Goal: Download file/media

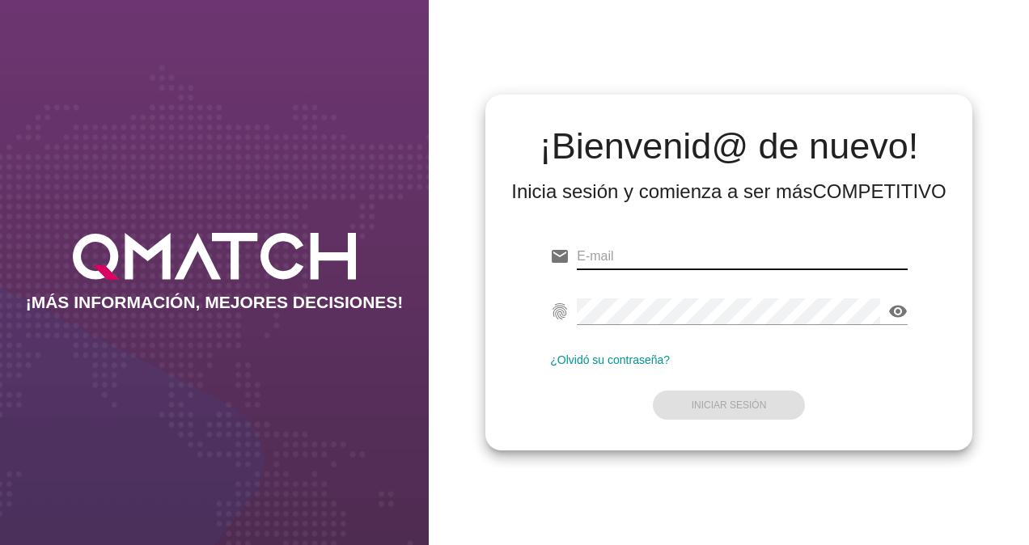
click at [625, 258] on input "email" at bounding box center [742, 257] width 331 height 26
type input "francisca.abarca@cencosud.cl"
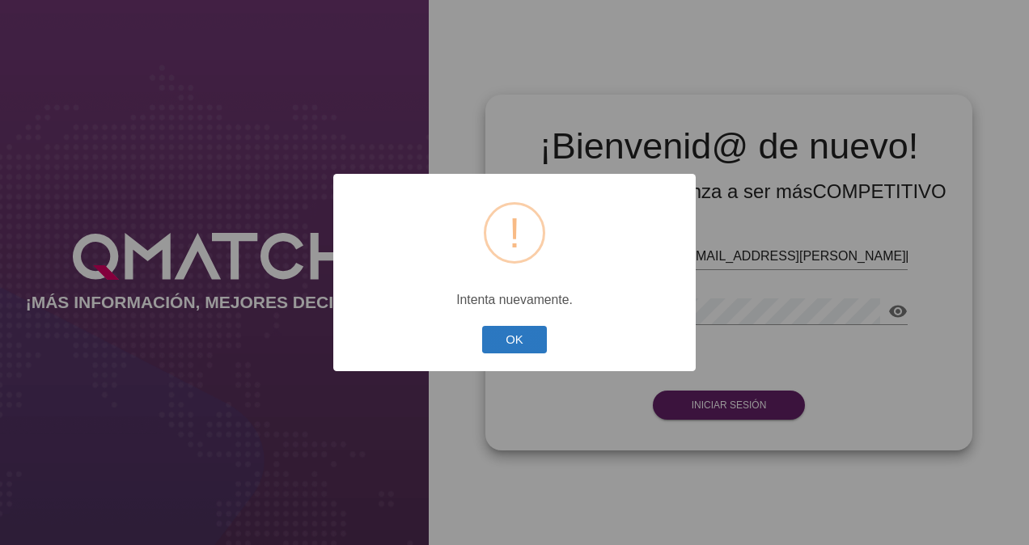
click at [511, 338] on button "OK" at bounding box center [515, 340] width 66 height 28
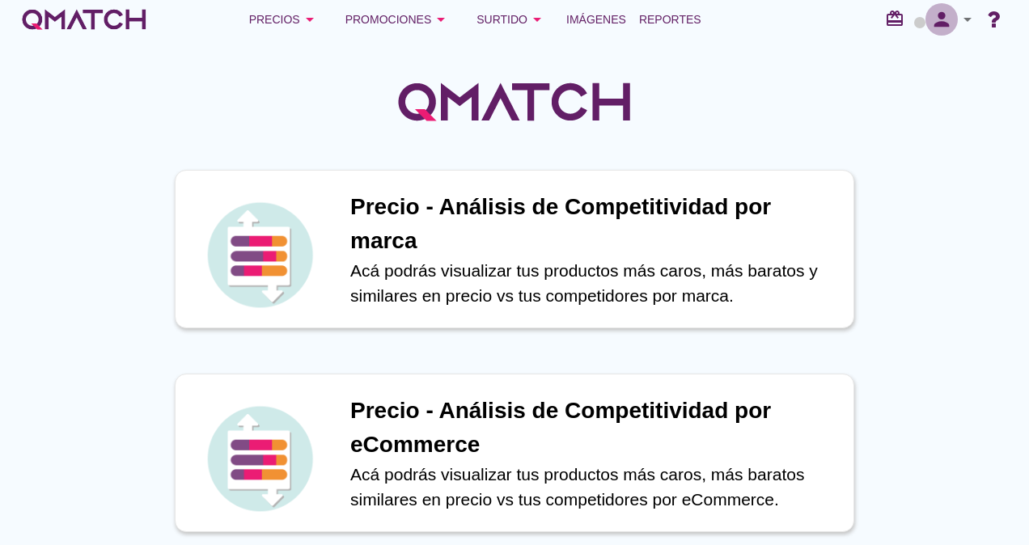
click at [935, 30] on icon "person" at bounding box center [942, 19] width 32 height 23
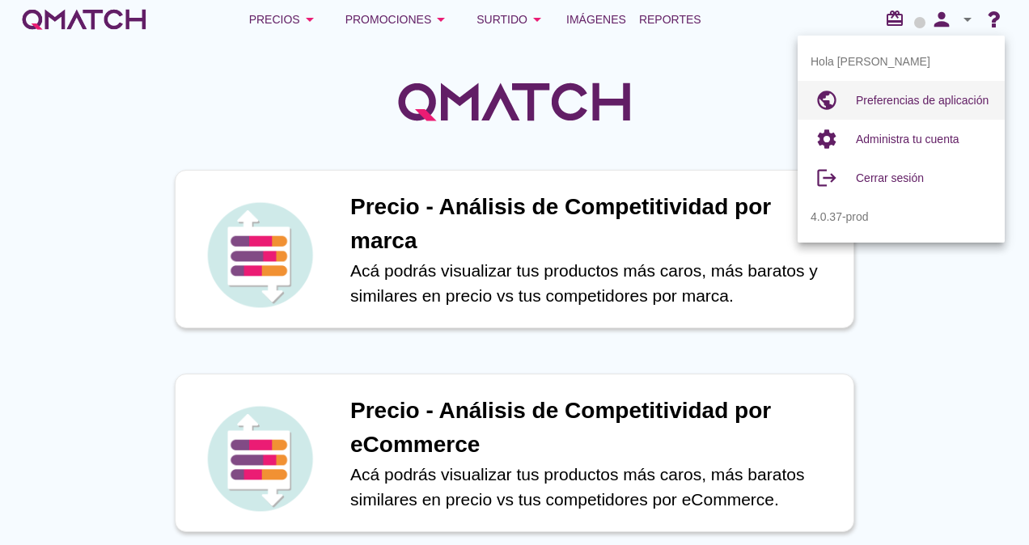
click at [901, 94] on span "Preferencias de aplicación" at bounding box center [922, 100] width 133 height 13
radio input "true"
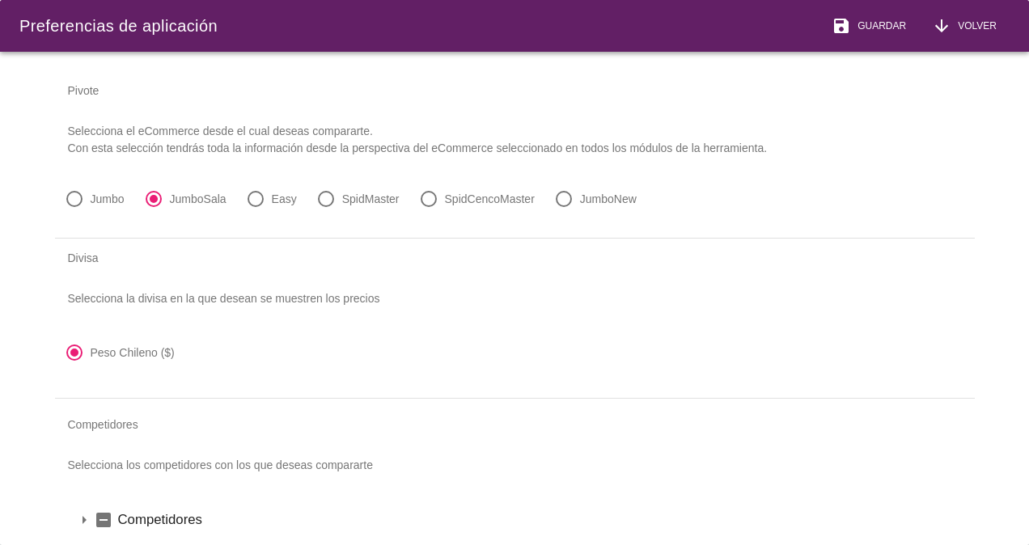
scroll to position [49, 0]
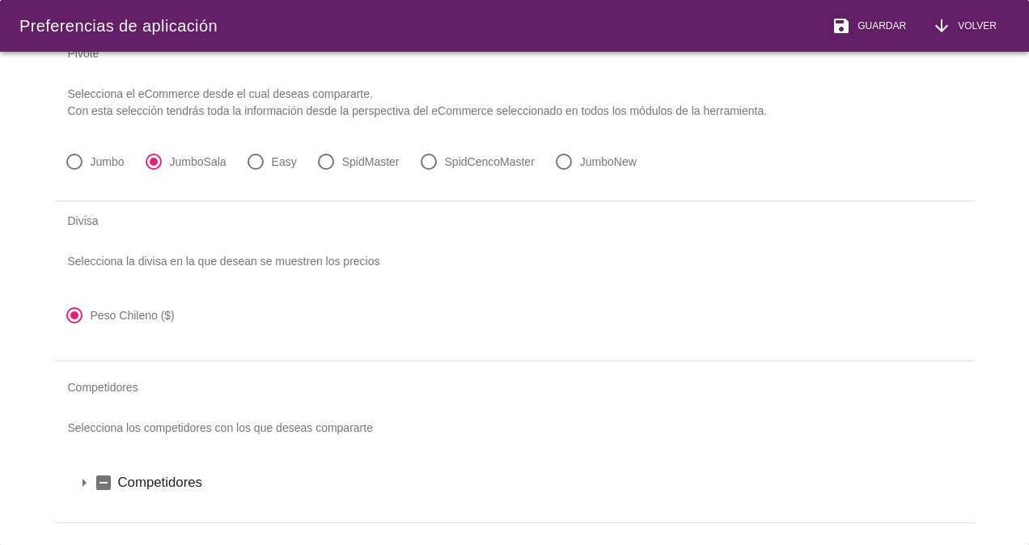
click at [79, 473] on icon "arrow_drop_down" at bounding box center [83, 482] width 19 height 19
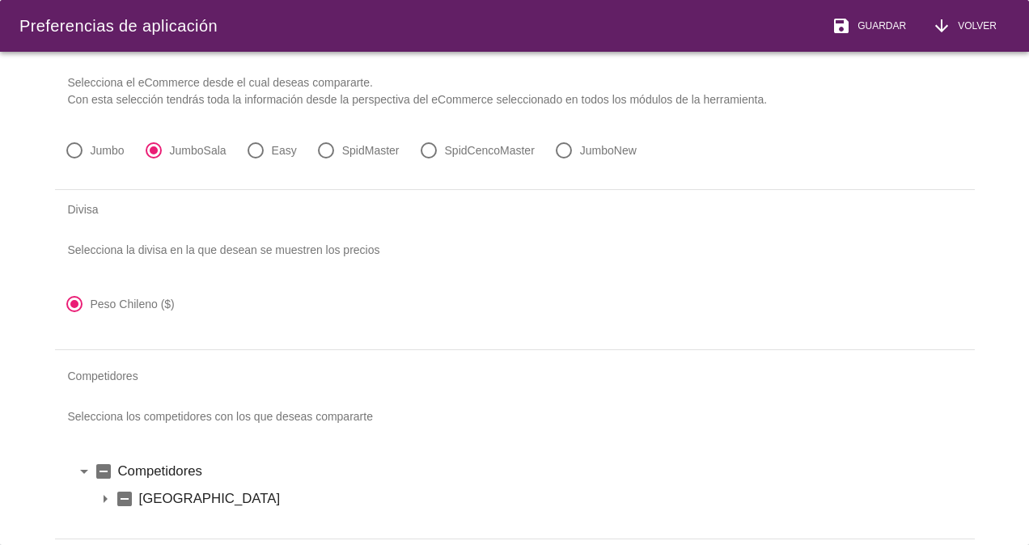
scroll to position [76, 0]
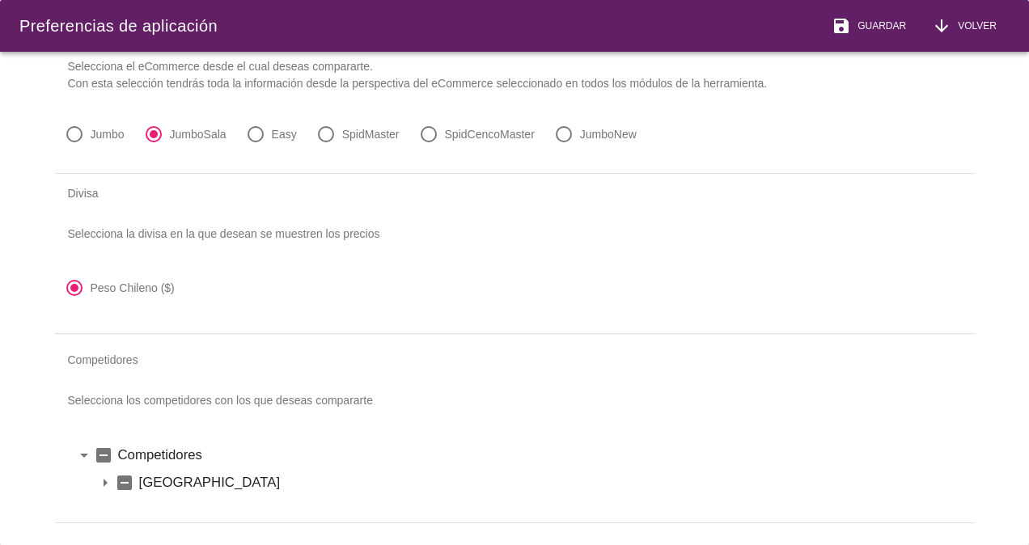
click at [106, 473] on icon "arrow_drop_down" at bounding box center [104, 482] width 19 height 19
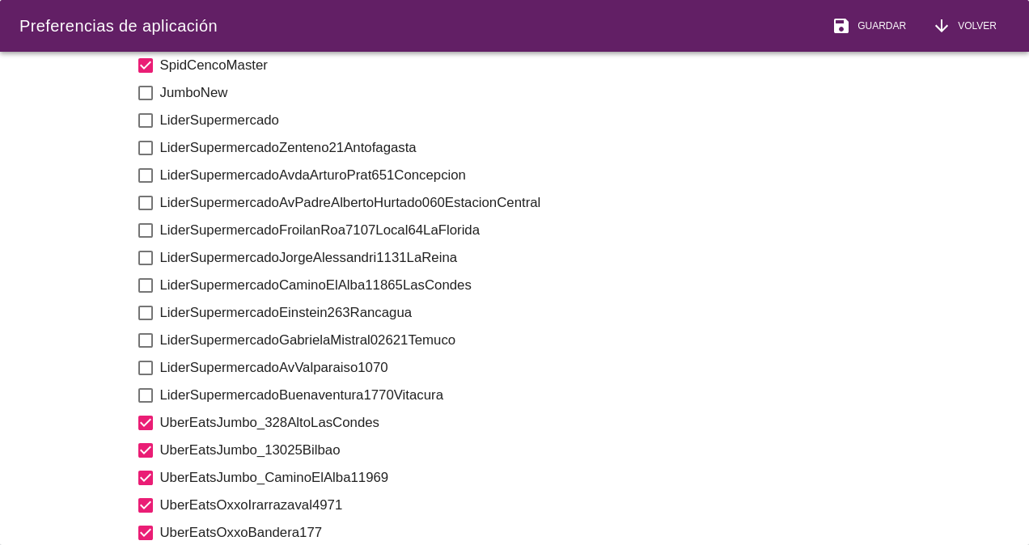
scroll to position [1360, 0]
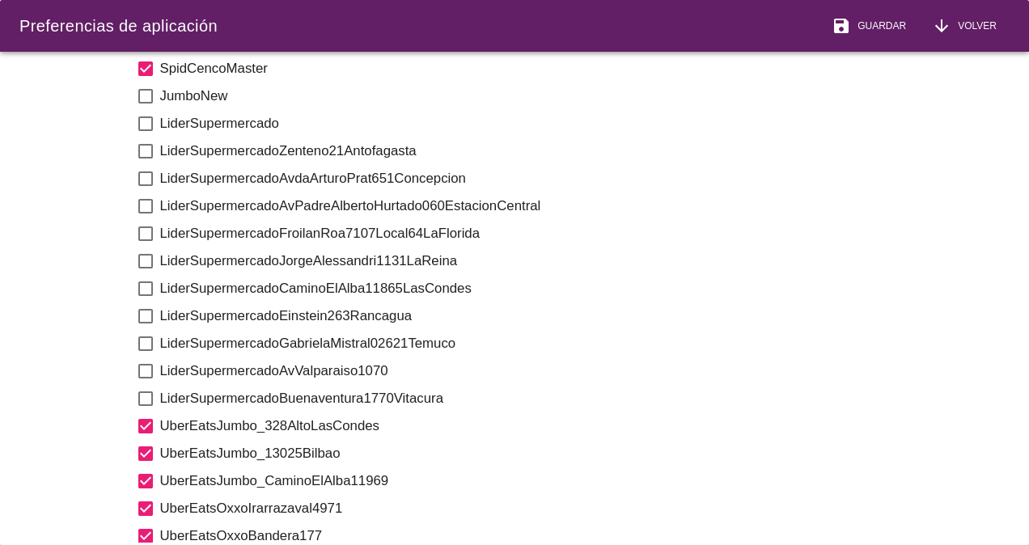
click at [176, 115] on label "LiderSupermercado" at bounding box center [557, 123] width 795 height 20
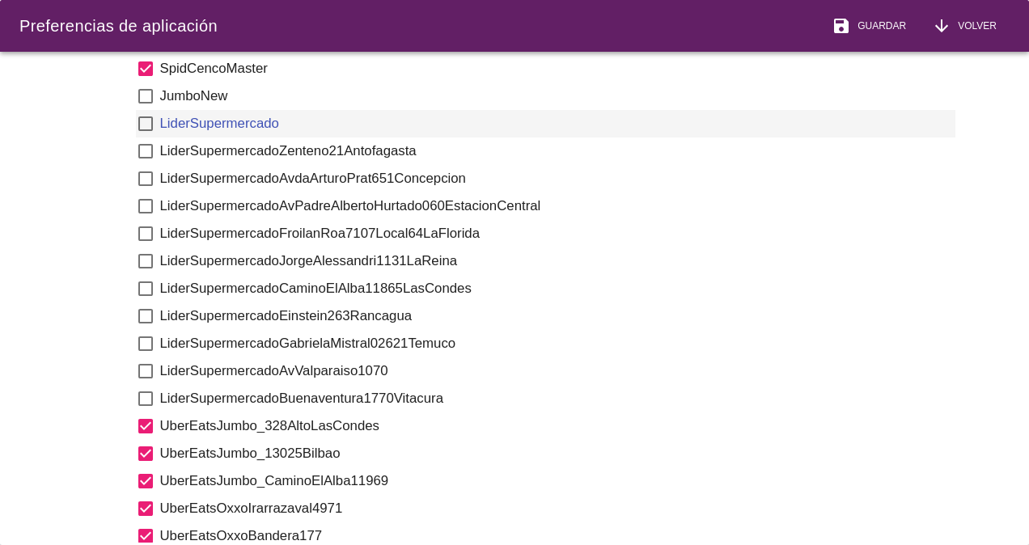
click at [148, 117] on icon "check_box_outline_blank" at bounding box center [145, 123] width 19 height 19
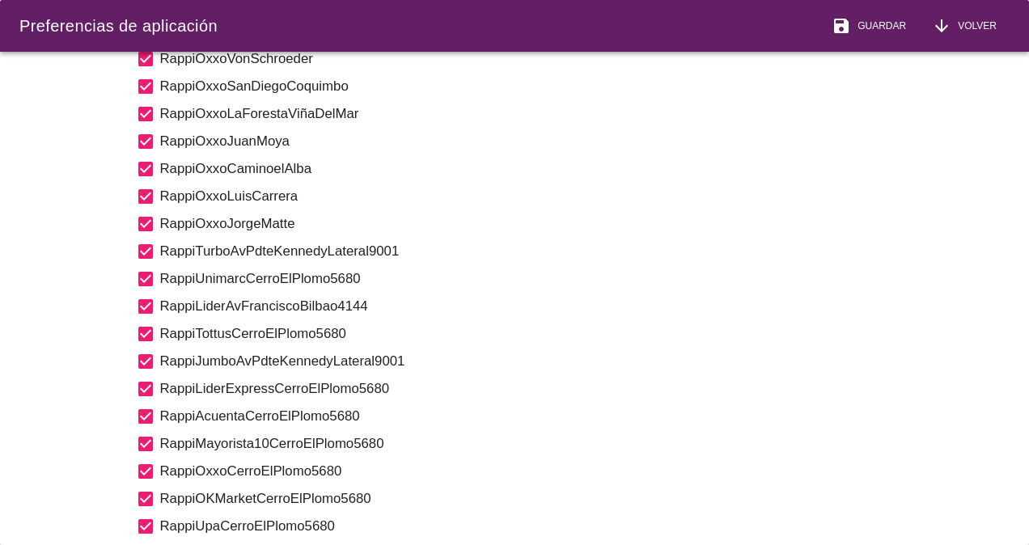
scroll to position [2204, 0]
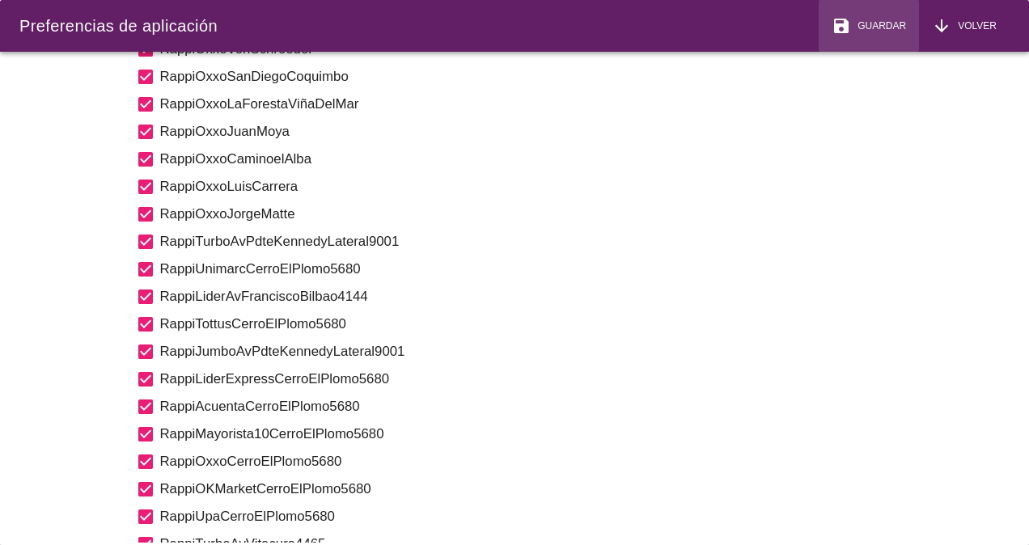
click at [889, 21] on span "Guardar" at bounding box center [878, 26] width 55 height 15
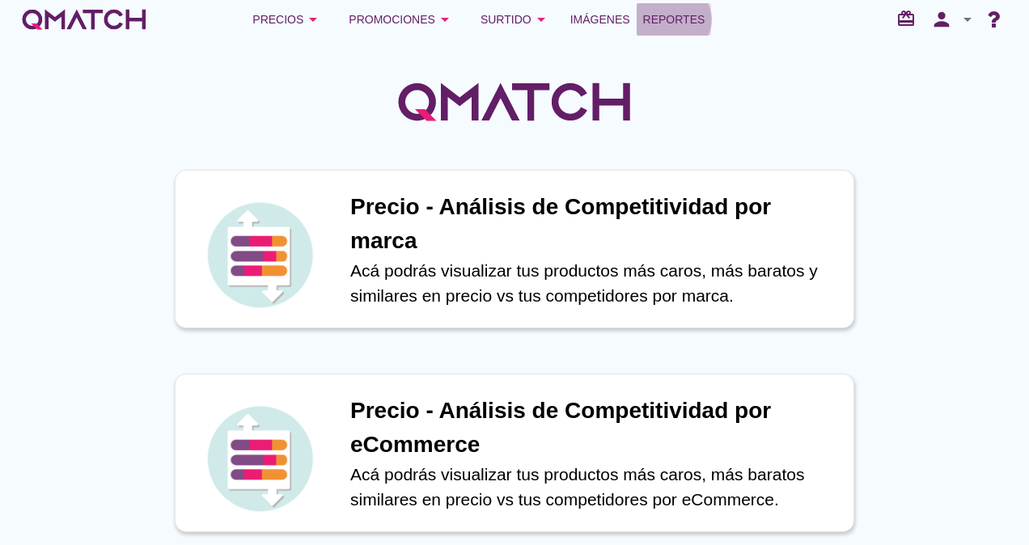
click at [683, 16] on span "Reportes" at bounding box center [674, 19] width 62 height 19
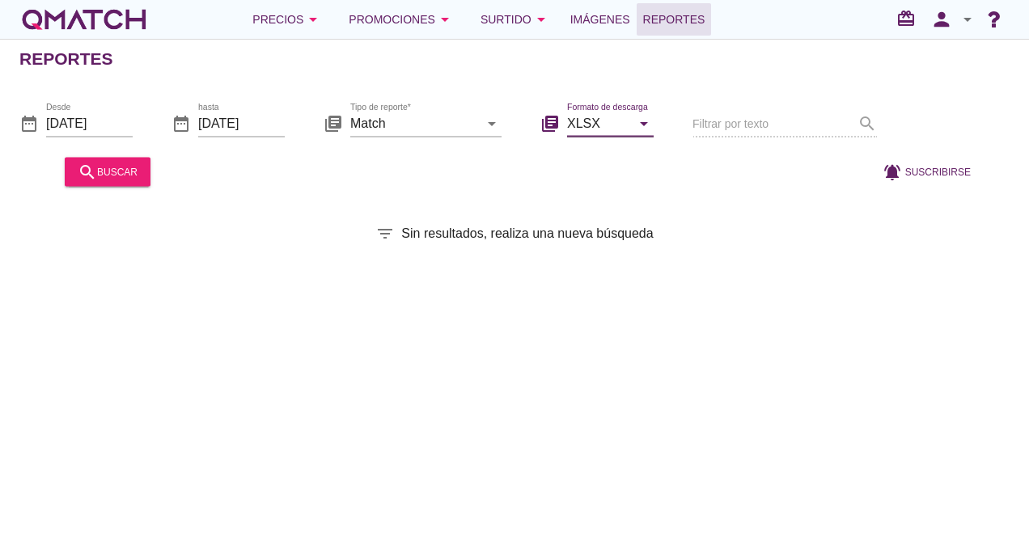
click at [609, 118] on input "XLSX" at bounding box center [599, 123] width 64 height 26
click at [496, 117] on icon "arrow_drop_down" at bounding box center [491, 122] width 19 height 19
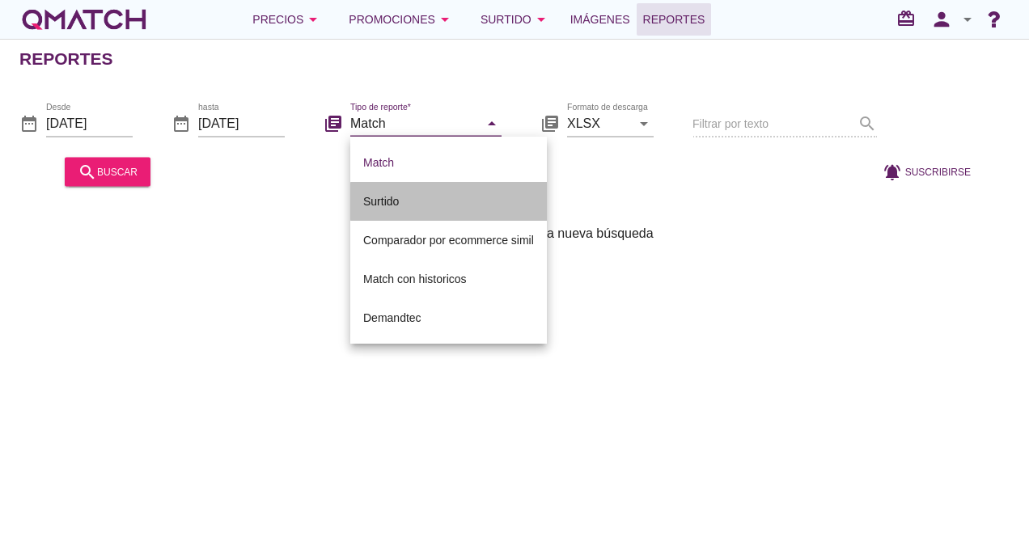
click at [416, 197] on div "Surtido" at bounding box center [448, 201] width 171 height 19
type input "Surtido"
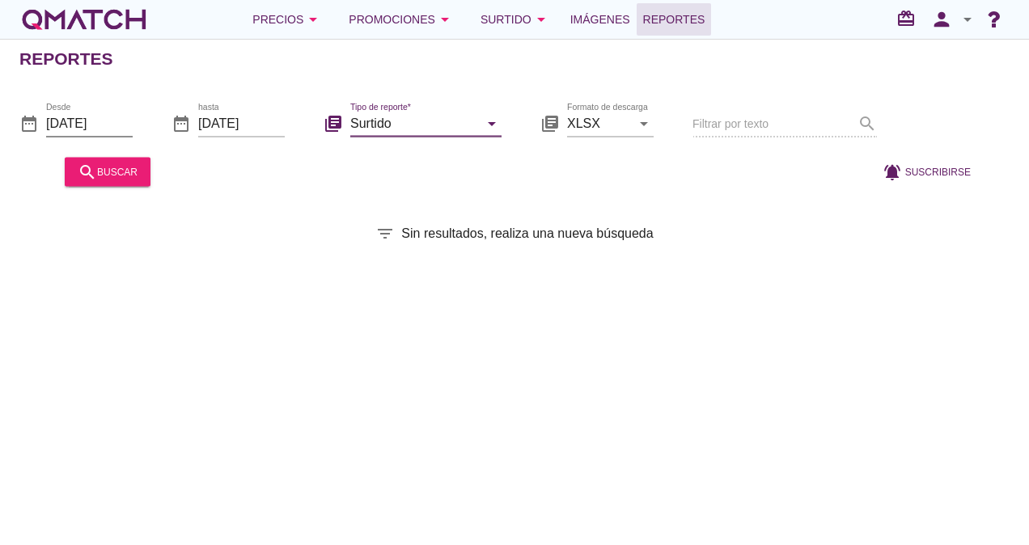
click at [95, 119] on input "[DATE]" at bounding box center [89, 123] width 87 height 26
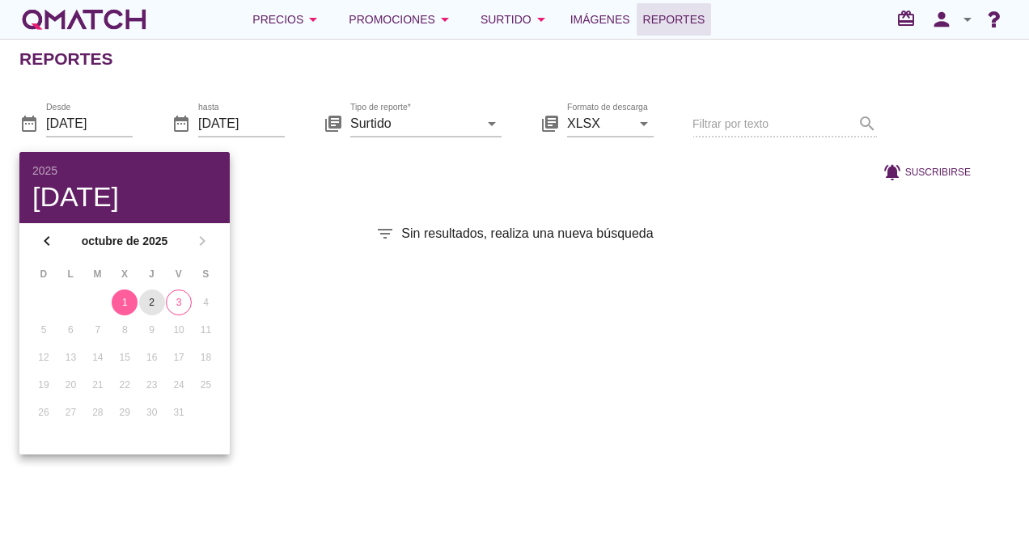
click at [149, 299] on div "2" at bounding box center [152, 302] width 26 height 15
type input "[DATE]"
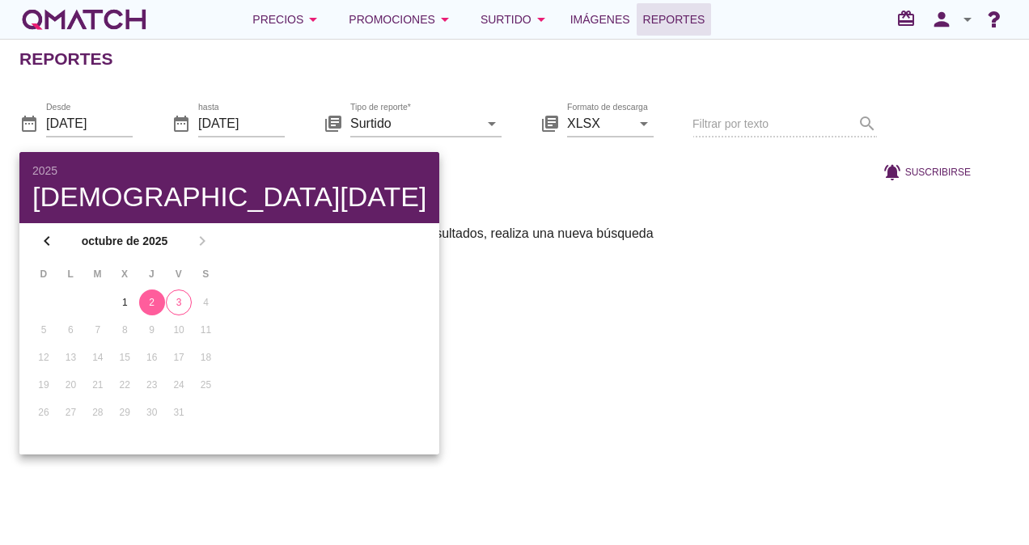
click at [275, 223] on div "Reportes date_range Desde [DATE] date_range hasta [DATE] library_books Tipo de …" at bounding box center [514, 292] width 1029 height 507
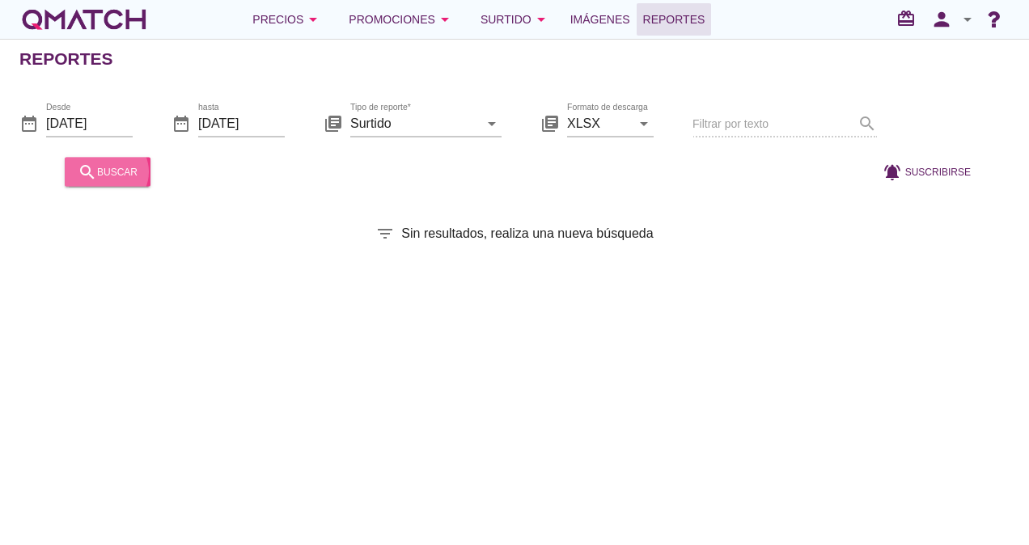
click at [126, 162] on div "search buscar" at bounding box center [108, 171] width 60 height 19
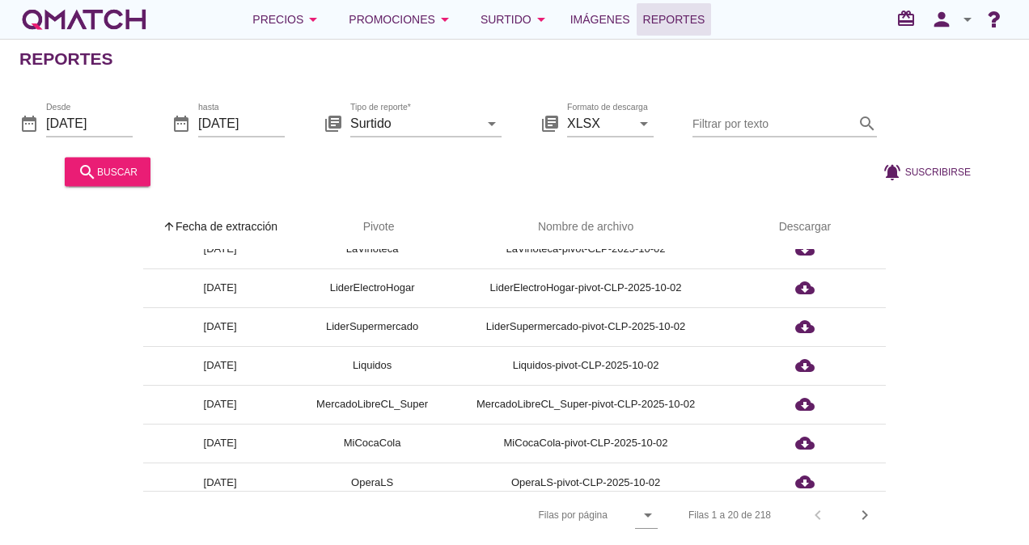
scroll to position [526, 0]
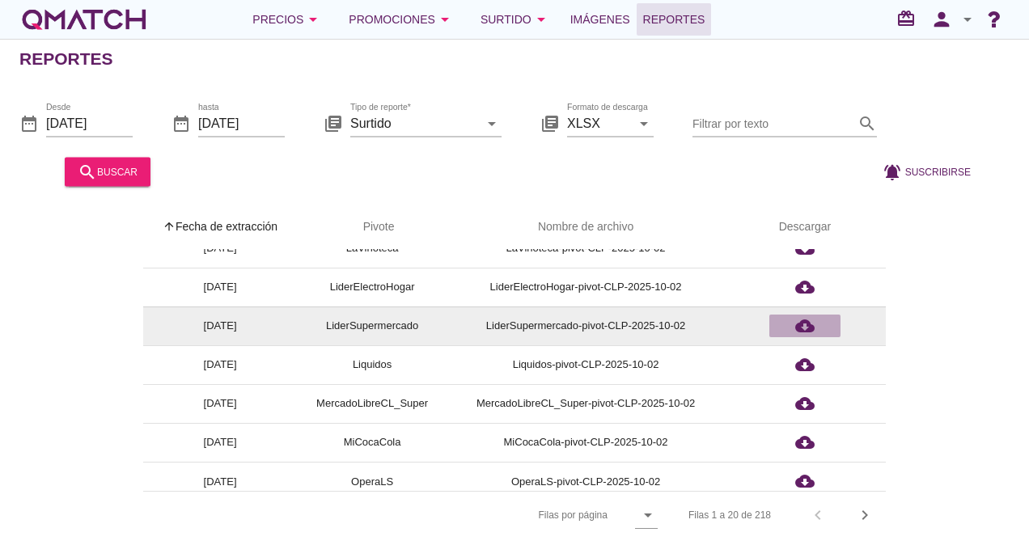
click at [809, 318] on icon "cloud_download" at bounding box center [804, 325] width 19 height 19
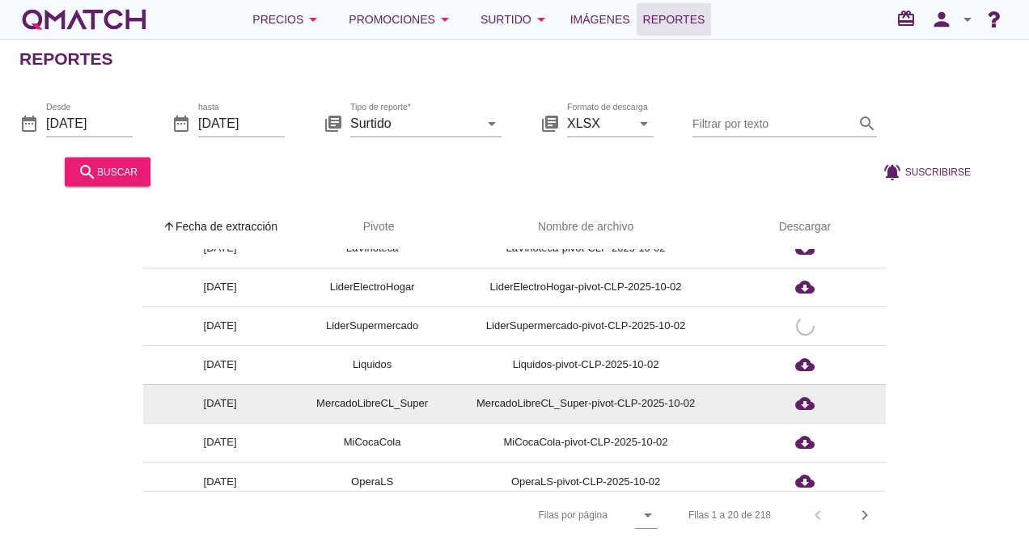
scroll to position [536, 0]
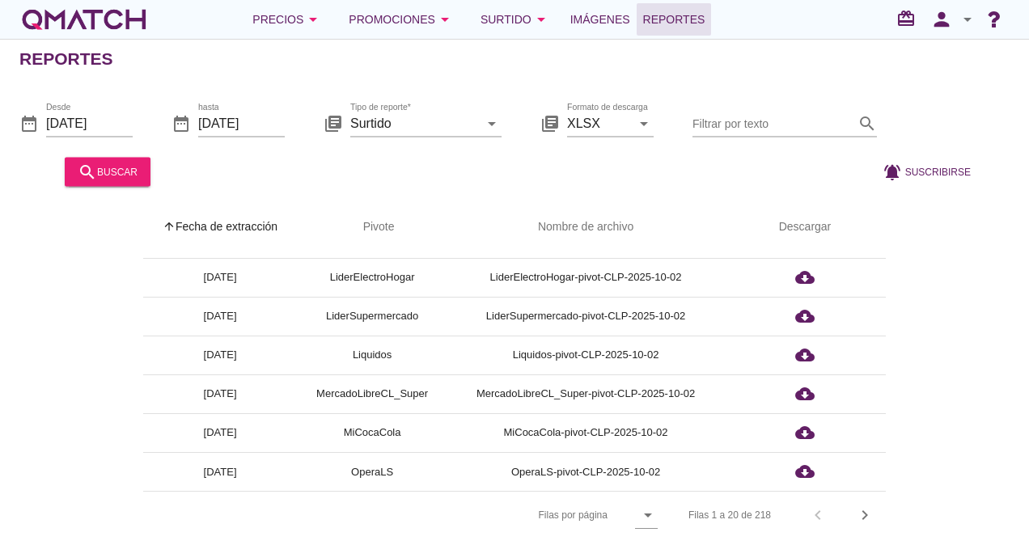
click at [959, 14] on icon "arrow_drop_down" at bounding box center [967, 19] width 19 height 19
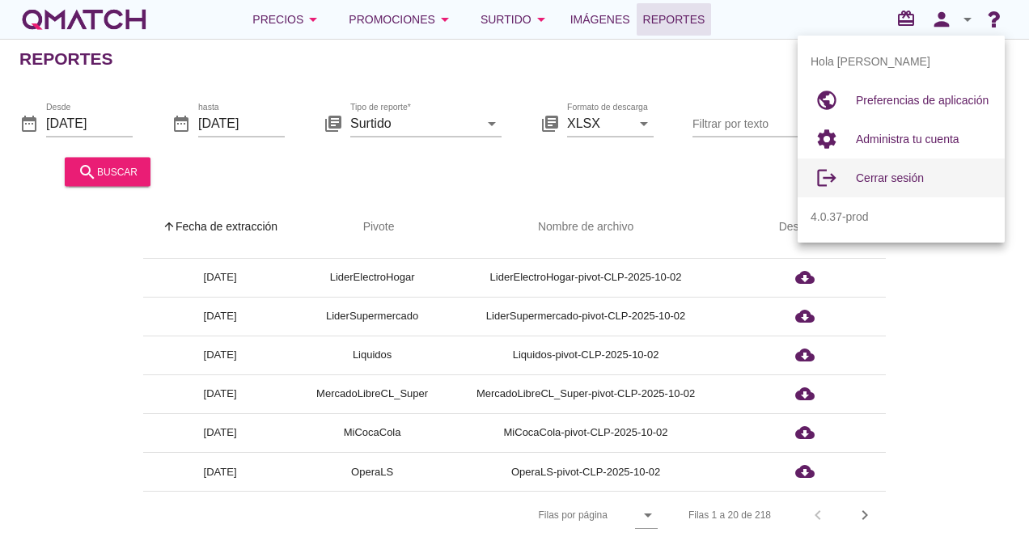
click at [882, 185] on div "Cerrar sesión" at bounding box center [924, 177] width 136 height 19
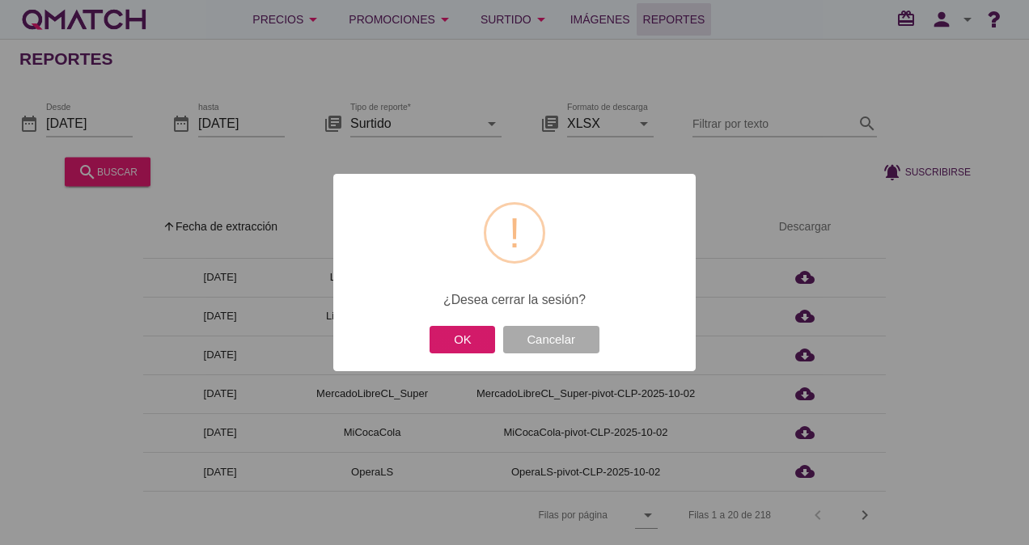
click at [471, 335] on button "OK" at bounding box center [463, 340] width 66 height 28
